Goal: Navigation & Orientation: Find specific page/section

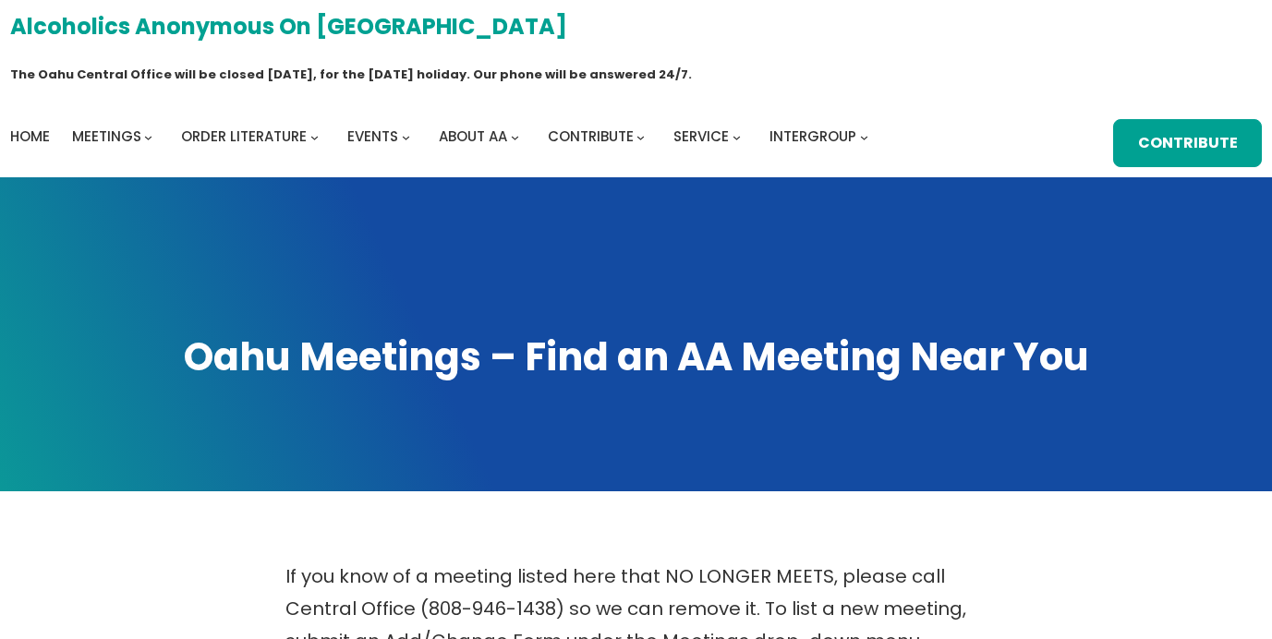
click at [287, 18] on link "Alcoholics Anonymous on [GEOGRAPHIC_DATA]" at bounding box center [288, 26] width 557 height 40
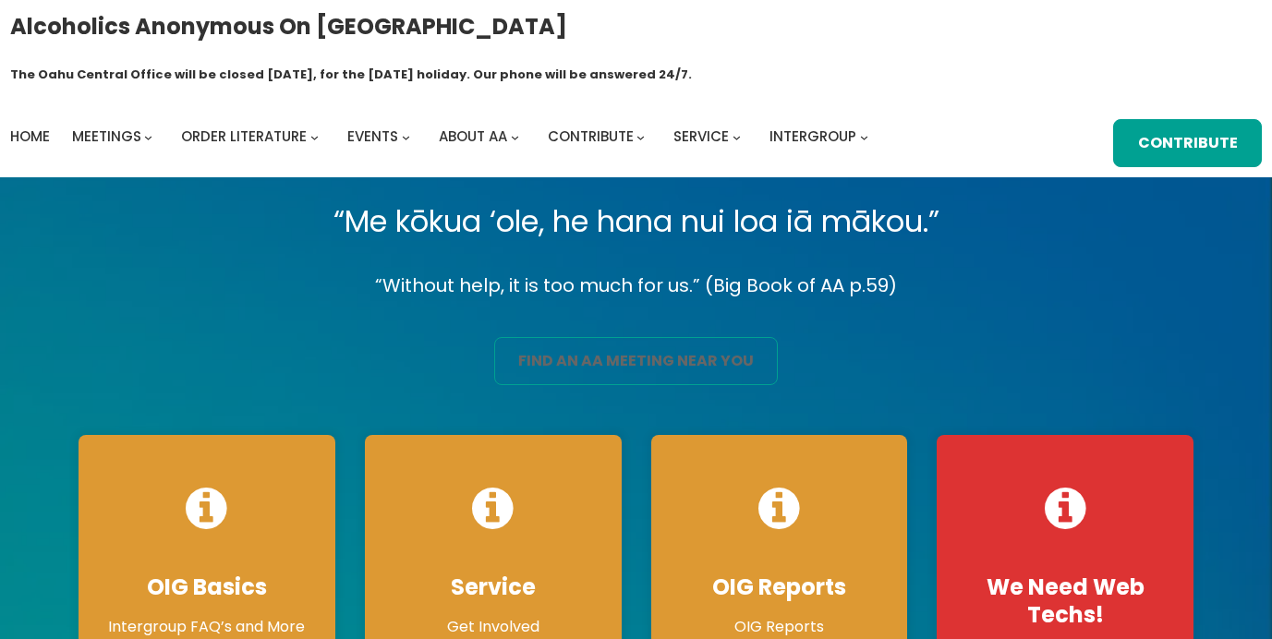
click at [580, 337] on link "find an aa meeting near you" at bounding box center [636, 361] width 285 height 48
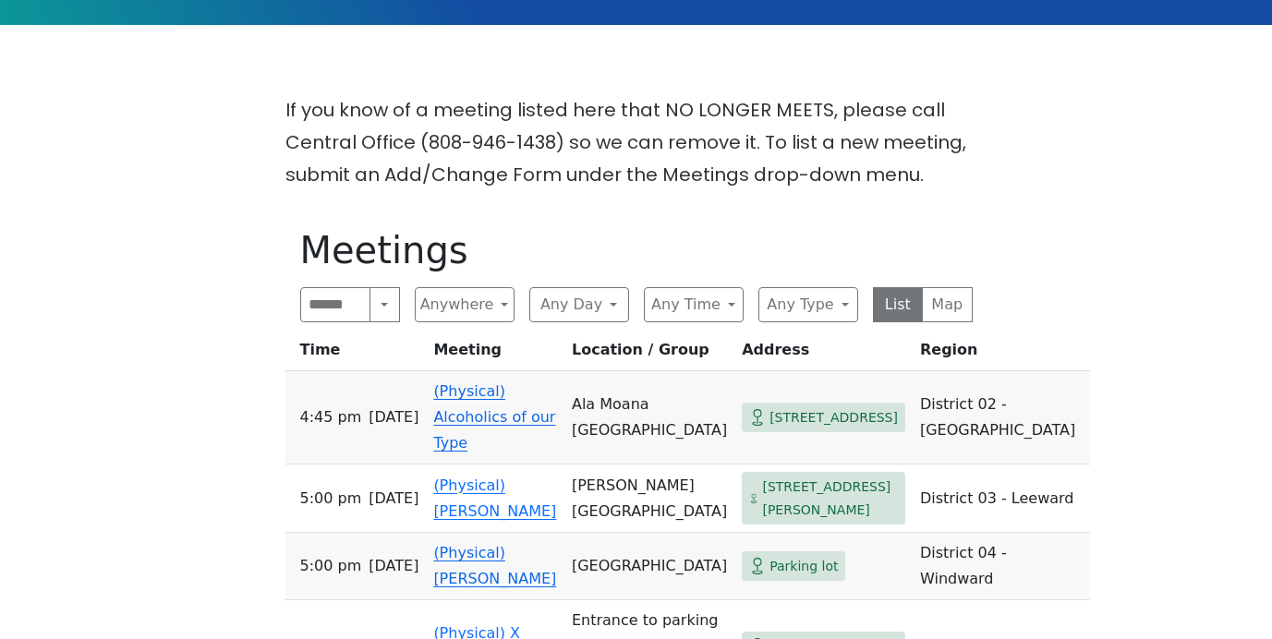
scroll to position [468, 0]
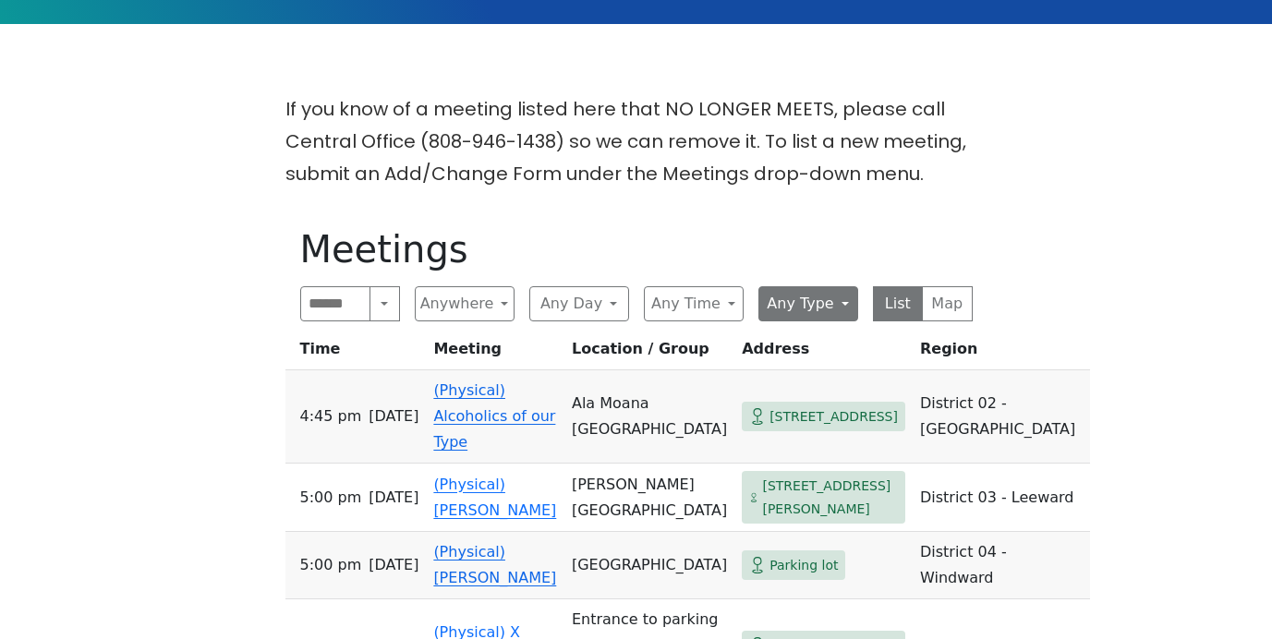
click at [785, 286] on button "Any Type" at bounding box center [809, 303] width 100 height 35
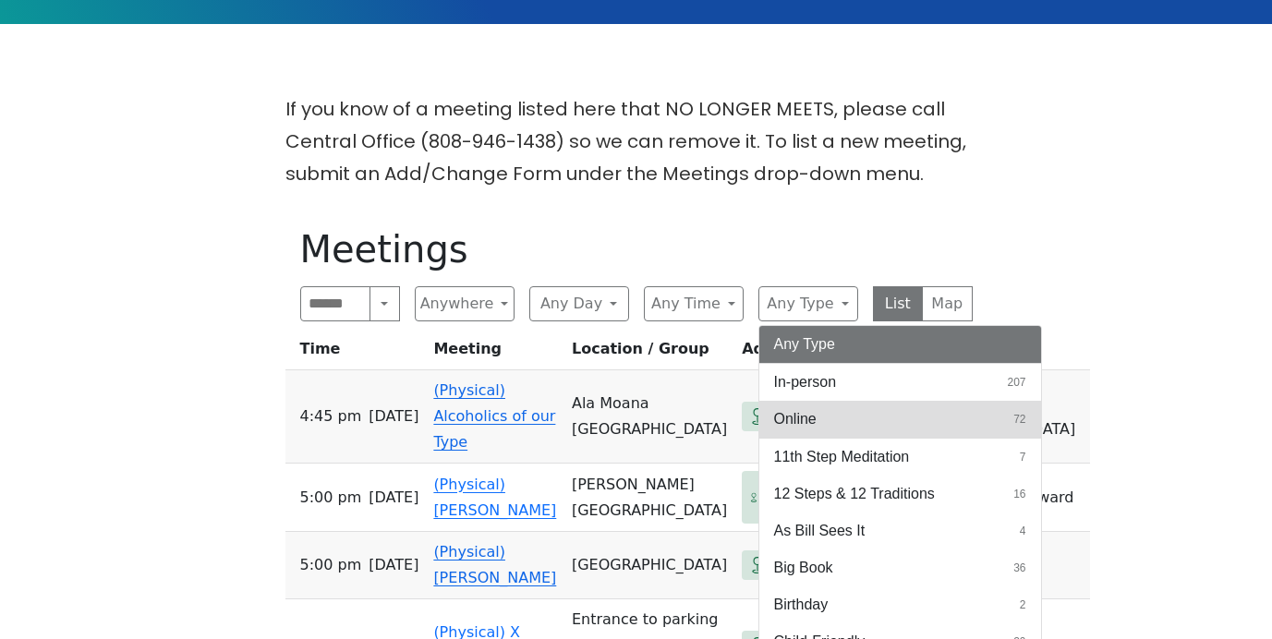
click at [801, 408] on span "Online" at bounding box center [795, 419] width 43 height 22
